Goal: Information Seeking & Learning: Find specific page/section

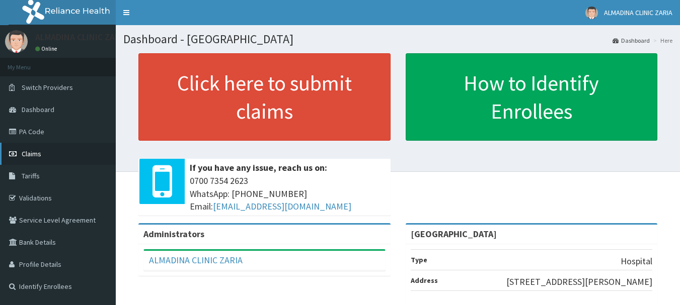
click at [35, 152] on span "Claims" at bounding box center [32, 153] width 20 height 9
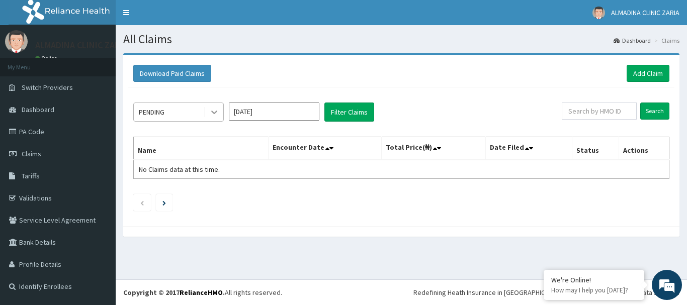
click at [216, 112] on icon at bounding box center [214, 113] width 6 height 4
click at [336, 184] on div "PENDING Sep 2025 Filter Claims Search Name Encounter Date Total Price(₦) Date F…" at bounding box center [401, 155] width 546 height 134
click at [216, 112] on icon at bounding box center [214, 112] width 10 height 10
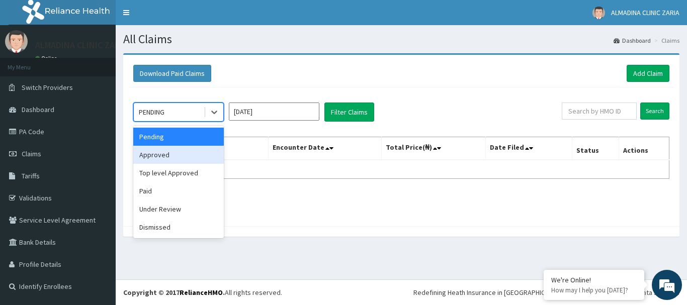
click at [171, 154] on div "Approved" at bounding box center [178, 155] width 91 height 18
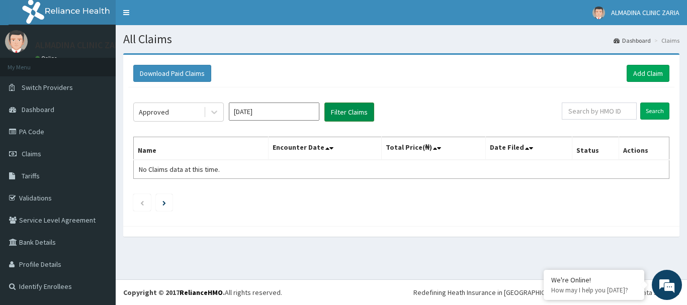
click at [347, 112] on button "Filter Claims" at bounding box center [349, 112] width 50 height 19
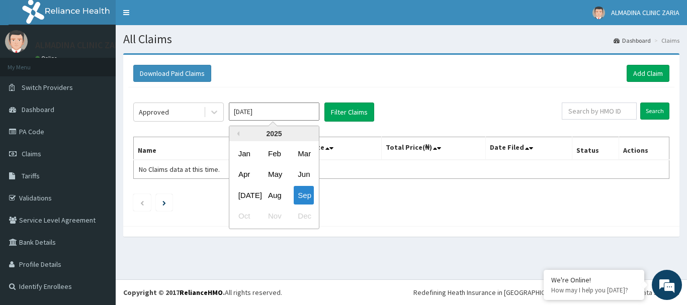
click at [268, 111] on input "Sep 2025" at bounding box center [274, 112] width 91 height 18
click at [272, 173] on div "May" at bounding box center [274, 175] width 20 height 19
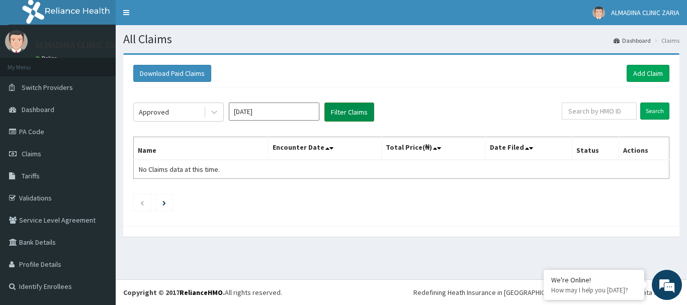
click at [350, 112] on button "Filter Claims" at bounding box center [349, 112] width 50 height 19
click at [350, 111] on button "Filter Claims" at bounding box center [349, 112] width 50 height 19
click at [286, 110] on input "May 2025" at bounding box center [274, 112] width 91 height 18
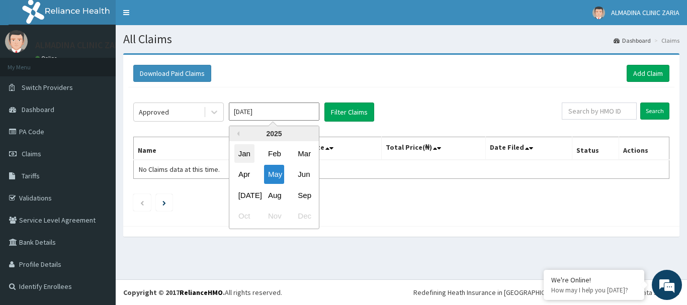
click at [242, 155] on div "Jan" at bounding box center [244, 153] width 20 height 19
type input "Jan 2025"
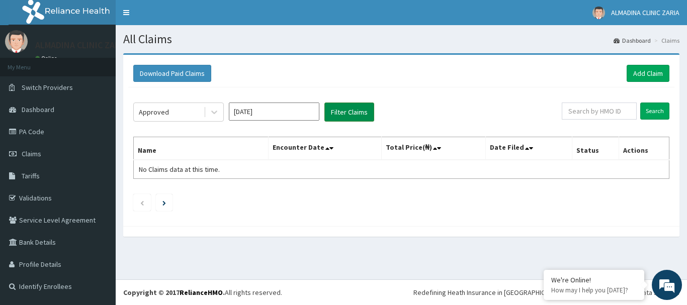
click at [360, 116] on button "Filter Claims" at bounding box center [349, 112] width 50 height 19
click at [359, 114] on button "Filter Claims" at bounding box center [349, 112] width 50 height 19
click at [204, 77] on button "Download Paid Claims" at bounding box center [172, 73] width 78 height 17
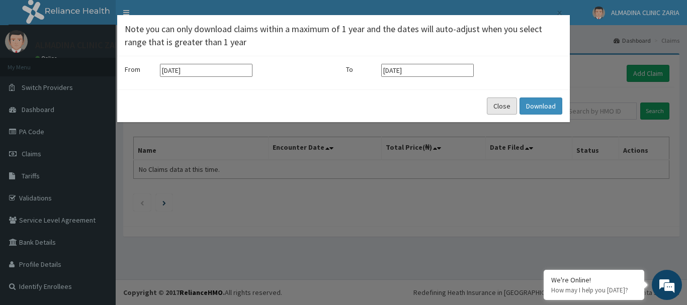
click at [499, 105] on button "Close" at bounding box center [502, 106] width 30 height 17
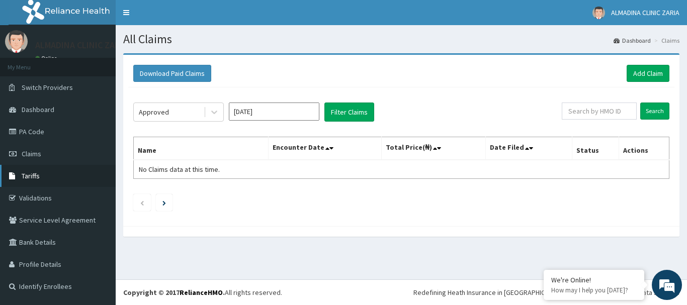
click at [34, 177] on span "Tariffs" at bounding box center [31, 176] width 18 height 9
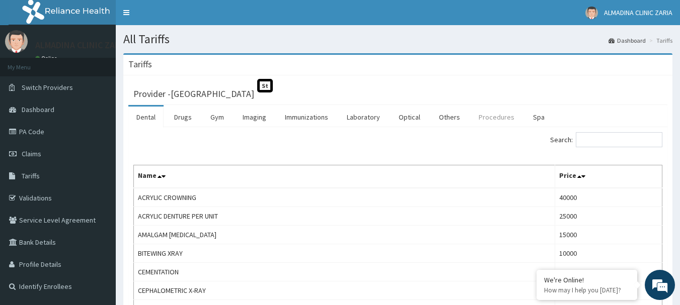
click at [494, 116] on link "Procedures" at bounding box center [496, 117] width 52 height 21
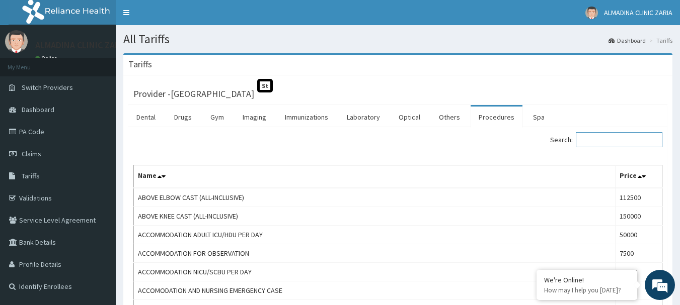
click at [605, 140] on input "Search:" at bounding box center [619, 139] width 87 height 15
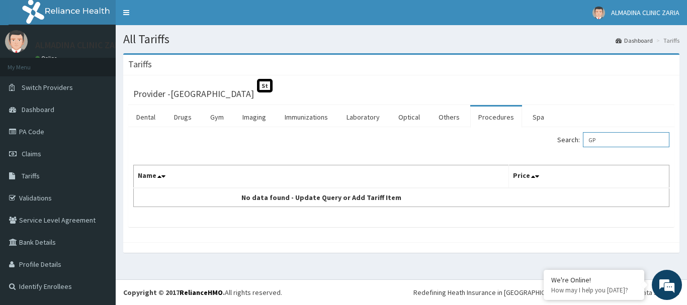
type input "G"
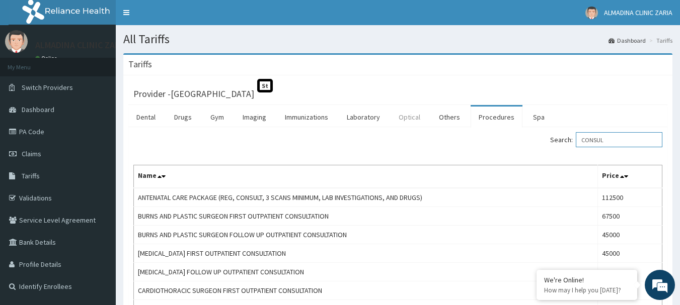
type input "CONSUL"
click at [405, 116] on link "Optical" at bounding box center [409, 117] width 38 height 21
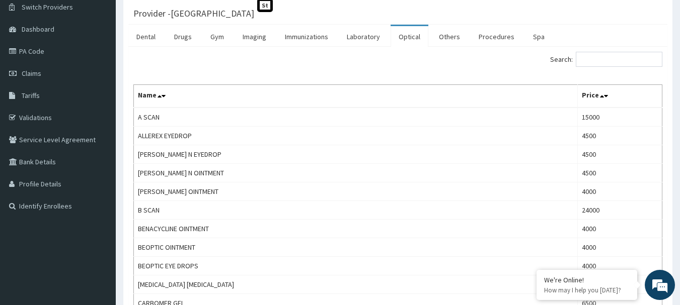
scroll to position [71, 0]
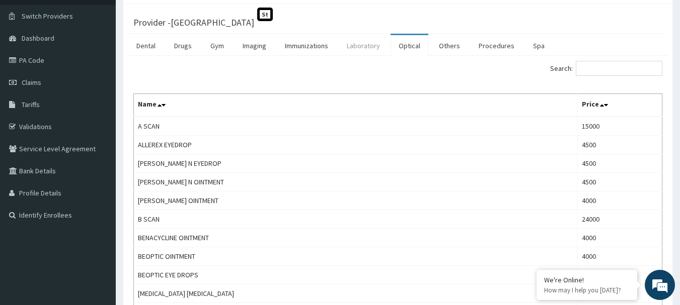
click at [361, 44] on link "Laboratory" at bounding box center [363, 45] width 49 height 21
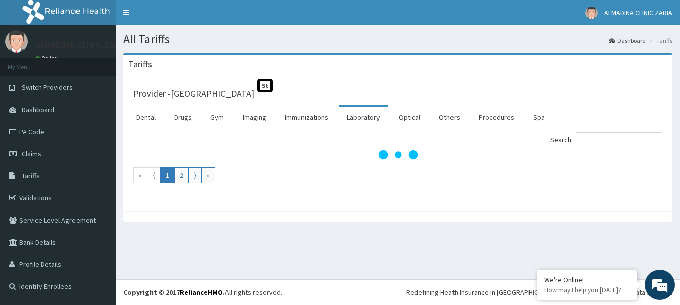
scroll to position [0, 0]
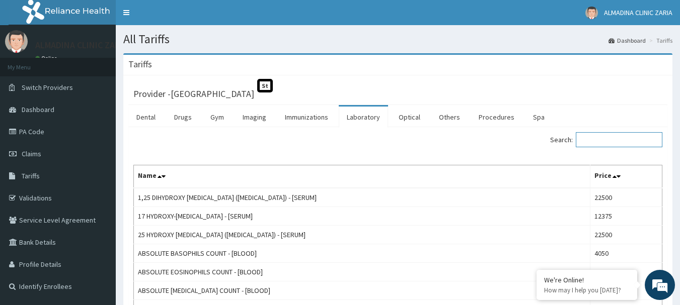
click at [615, 136] on input "Search:" at bounding box center [619, 139] width 87 height 15
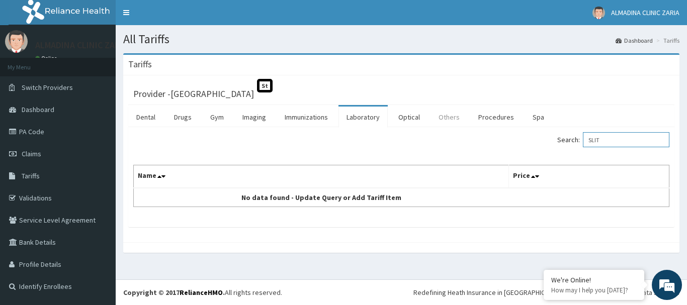
type input "SLIT"
click at [452, 116] on link "Others" at bounding box center [449, 117] width 37 height 21
click at [534, 117] on link "Spa" at bounding box center [539, 117] width 28 height 21
click at [180, 117] on link "Drugs" at bounding box center [183, 117] width 34 height 21
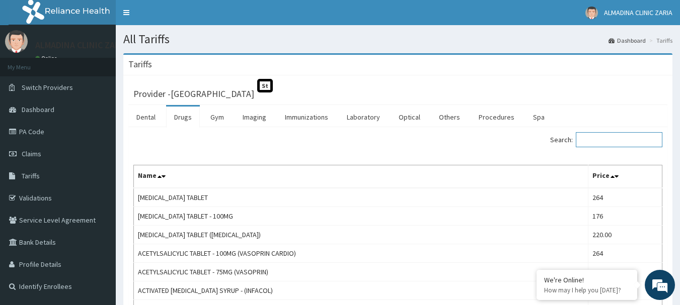
click at [620, 141] on input "Search:" at bounding box center [619, 139] width 87 height 15
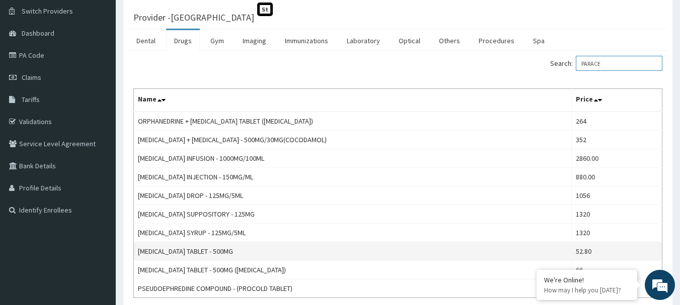
scroll to position [101, 0]
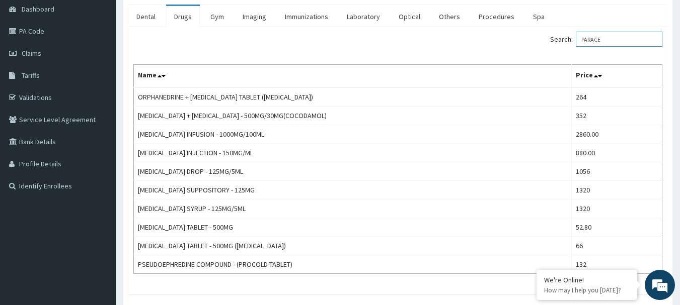
type input "PARACE"
click at [181, 44] on div "Search: PARACE" at bounding box center [398, 41] width 544 height 18
click at [43, 50] on link "Claims" at bounding box center [58, 53] width 116 height 22
click at [411, 18] on link "Optical" at bounding box center [409, 16] width 38 height 21
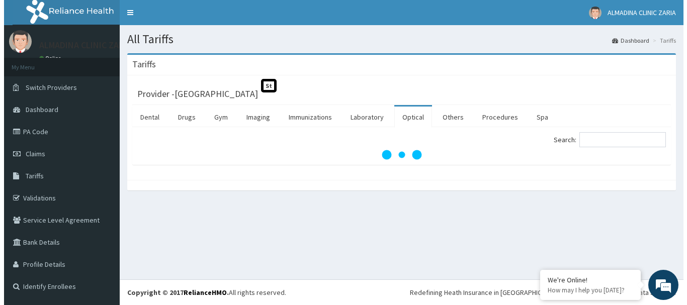
scroll to position [0, 0]
